Goal: Task Accomplishment & Management: Manage account settings

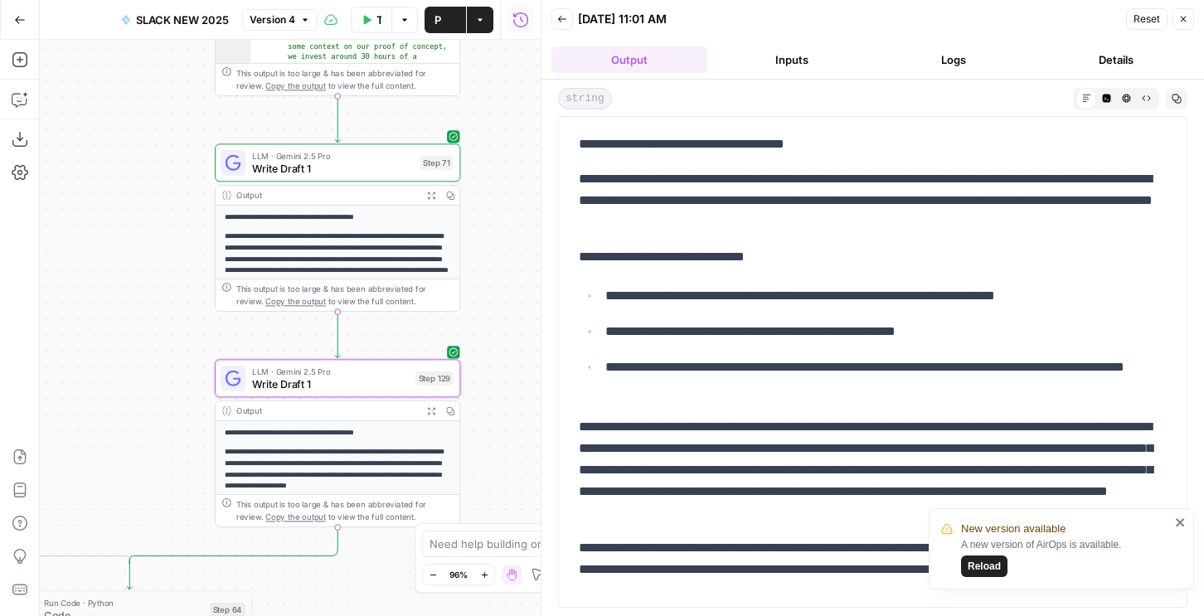
scroll to position [68, 0]
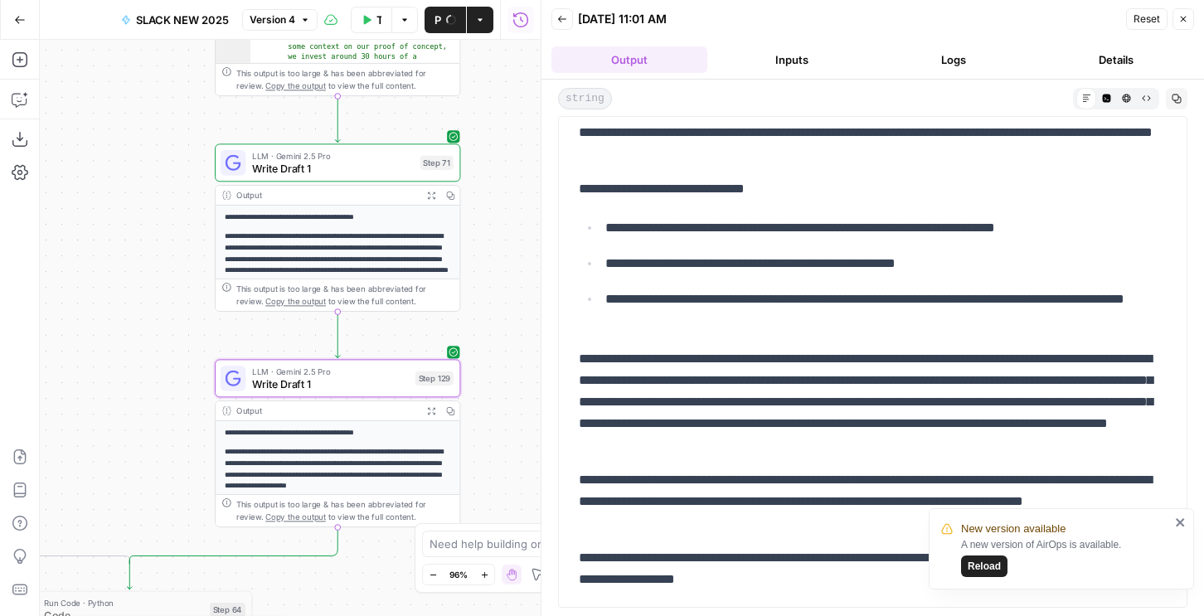
click at [17, 25] on icon "button" at bounding box center [20, 20] width 12 height 12
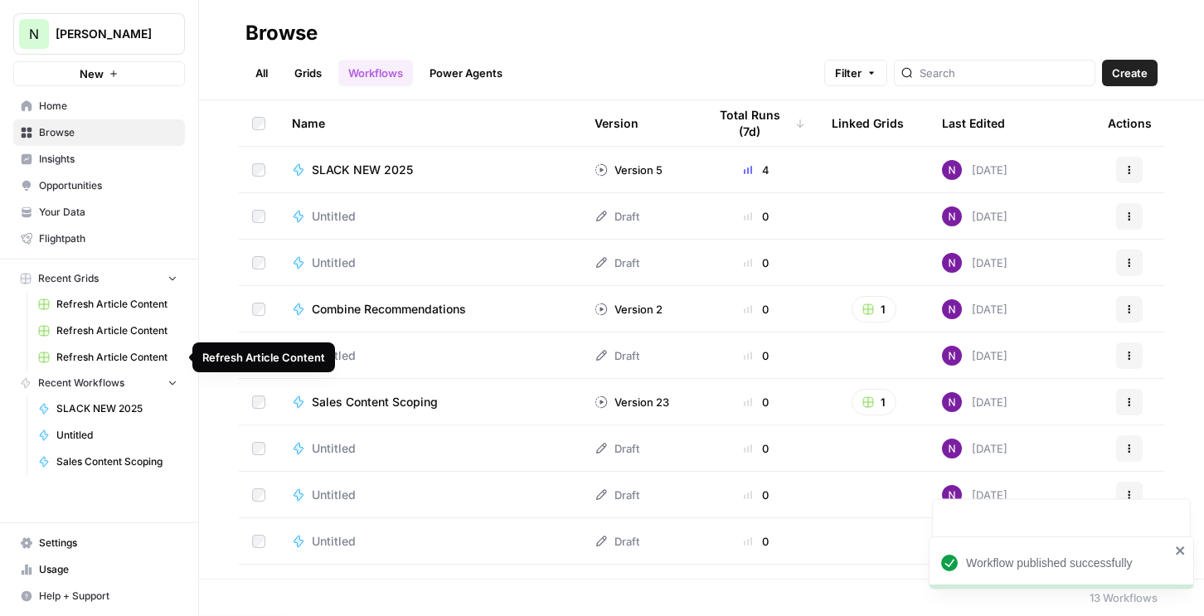
click at [67, 532] on link "Settings" at bounding box center [99, 543] width 172 height 27
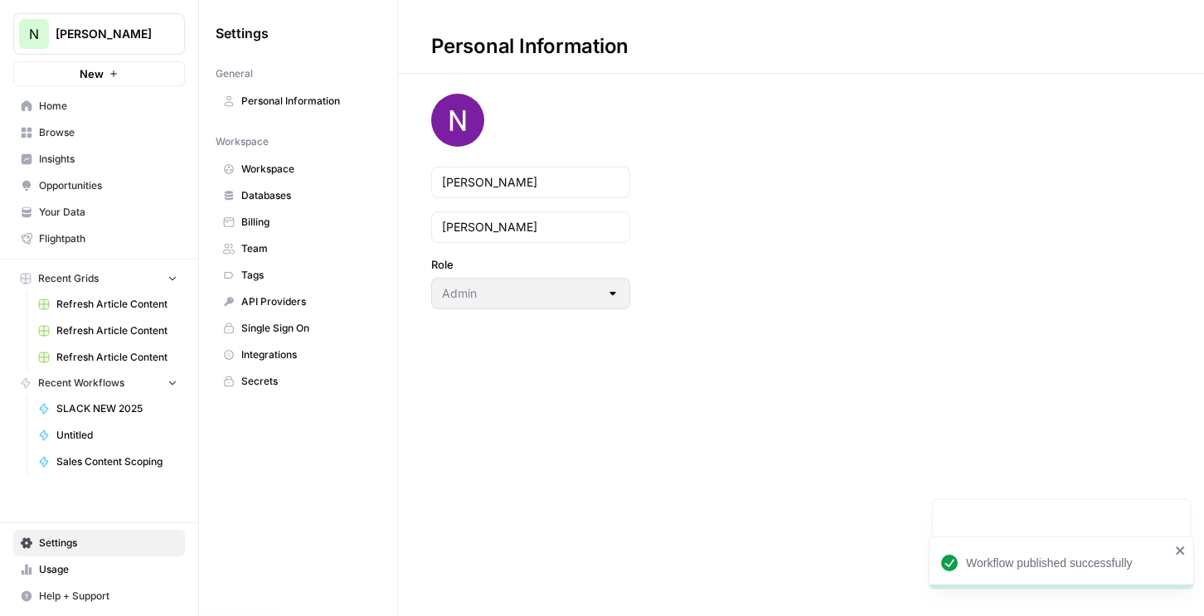
click at [302, 237] on link "Team" at bounding box center [298, 248] width 165 height 27
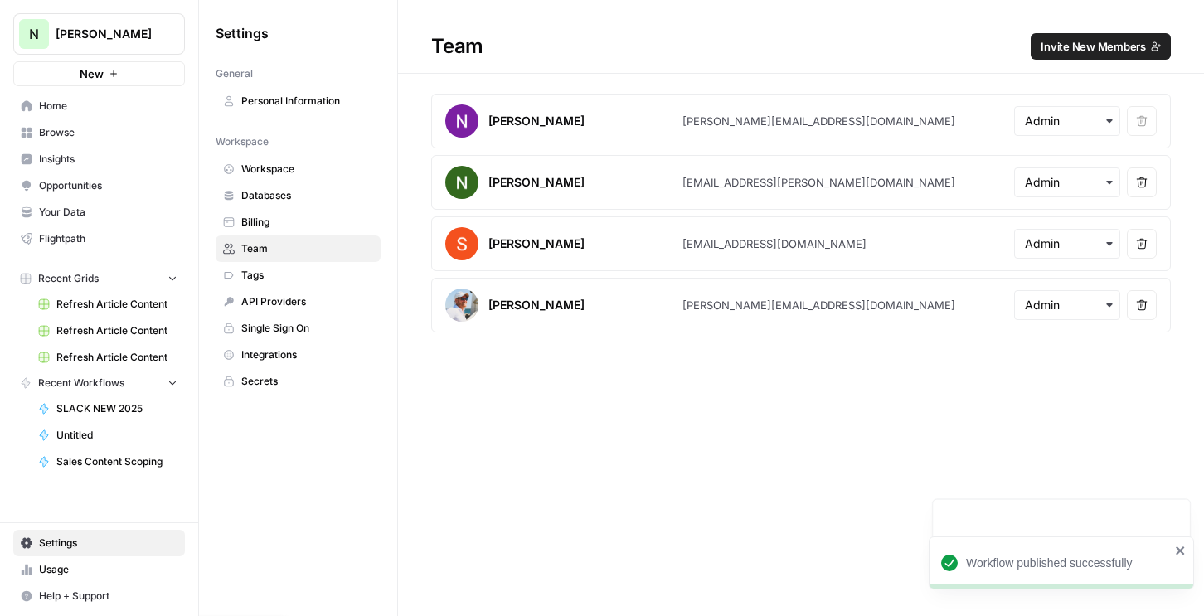
click at [1063, 51] on span "Invite New Members" at bounding box center [1093, 46] width 105 height 17
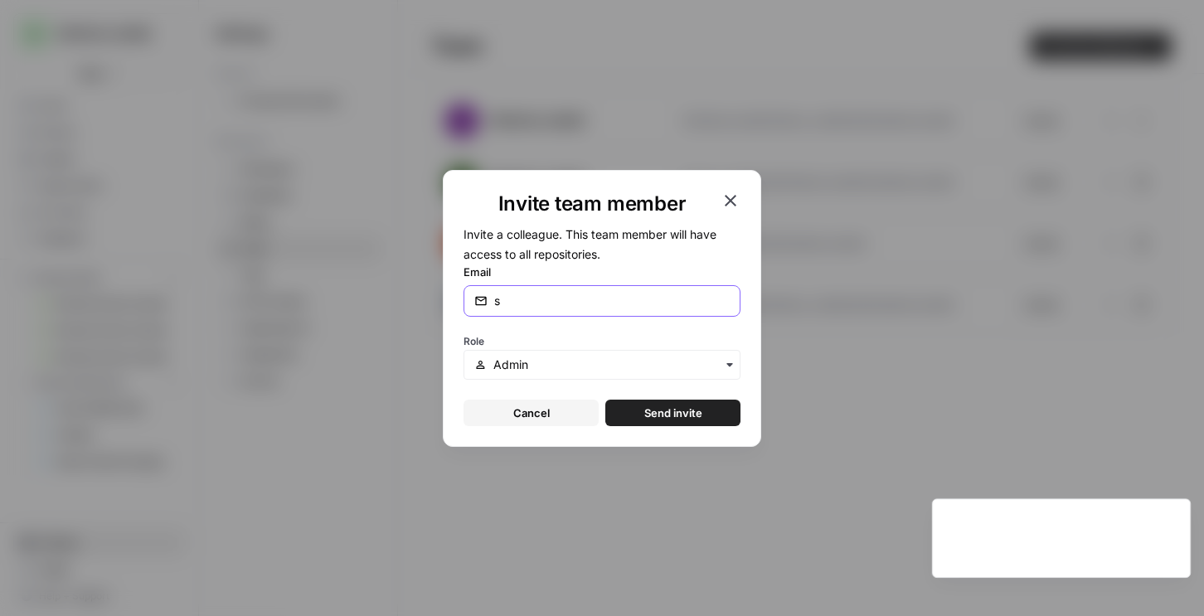
click at [512, 307] on input "s" at bounding box center [611, 301] width 235 height 17
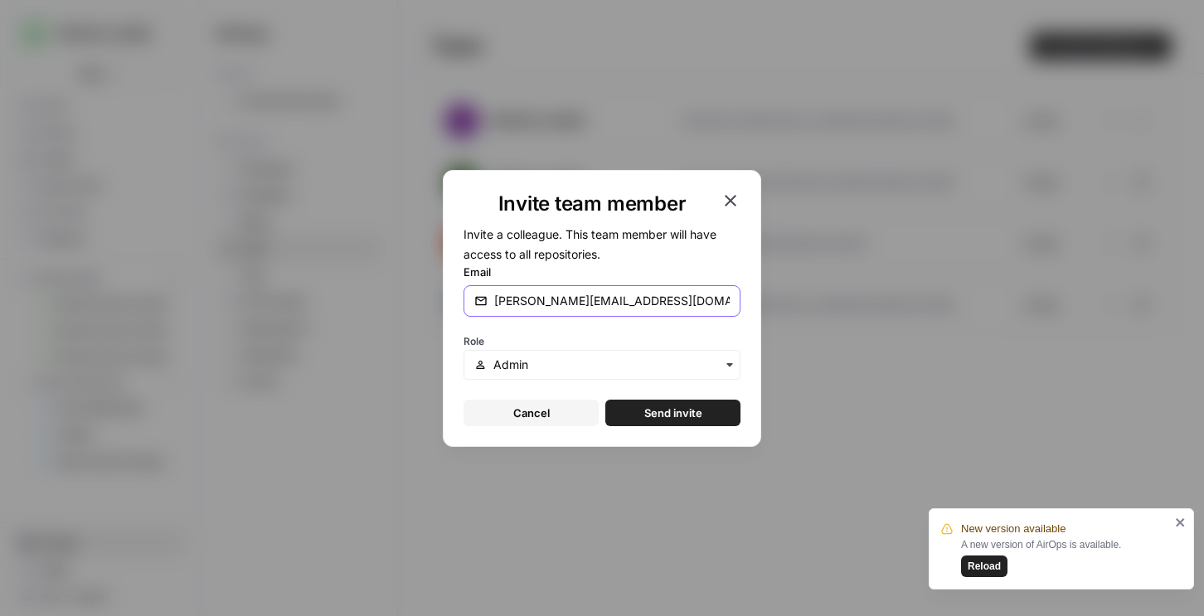
type input "[PERSON_NAME][EMAIL_ADDRESS][DOMAIN_NAME]"
click at [605, 400] on button "Send invite" at bounding box center [672, 413] width 135 height 27
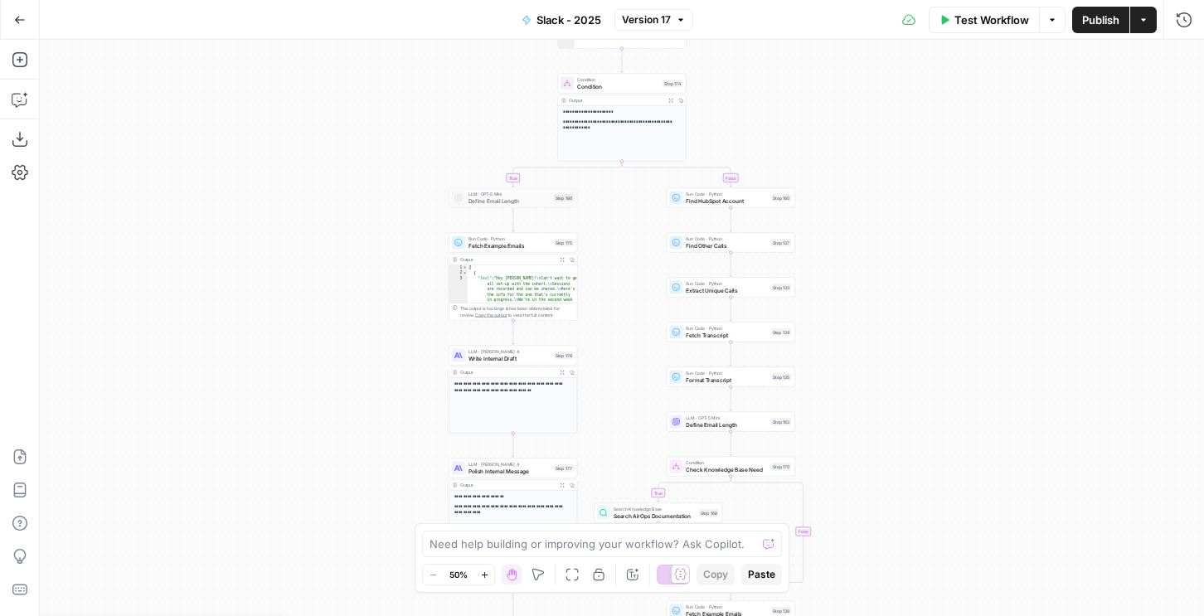
click at [1085, 31] on button "Publish" at bounding box center [1100, 20] width 57 height 27
